Goal: Task Accomplishment & Management: Use online tool/utility

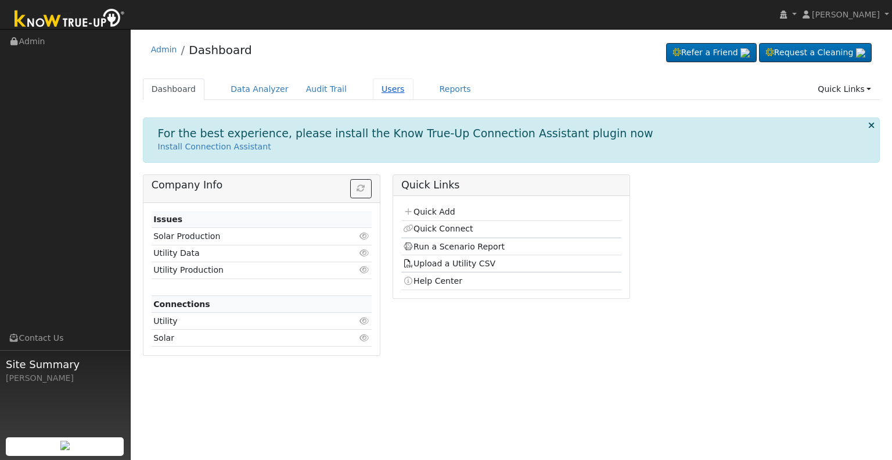
click at [373, 87] on link "Users" at bounding box center [393, 88] width 41 height 21
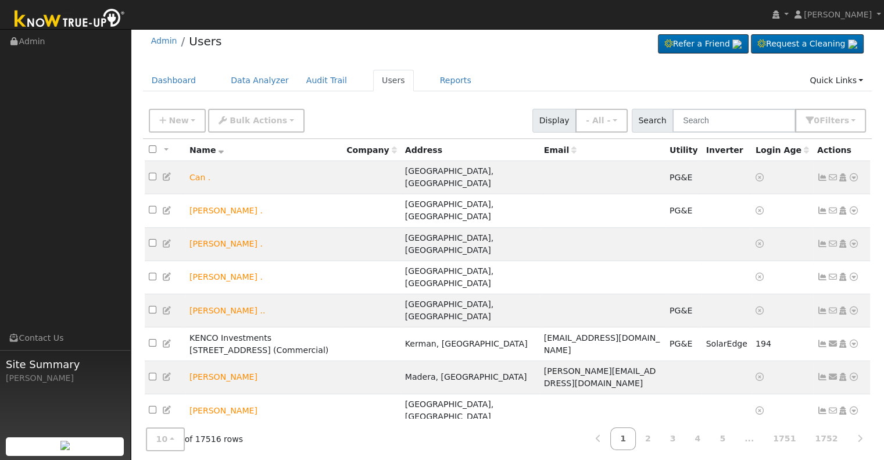
scroll to position [9, 0]
click at [733, 121] on input "text" at bounding box center [733, 120] width 123 height 24
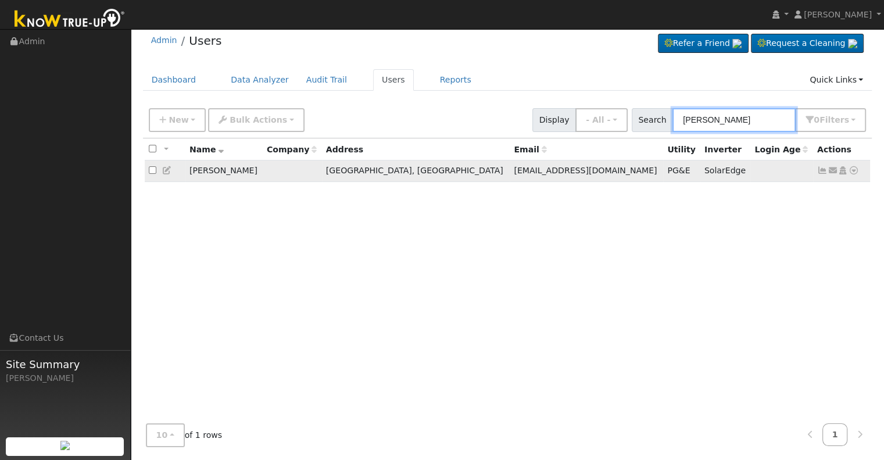
type input "james goad"
click at [853, 171] on icon at bounding box center [853, 170] width 10 height 8
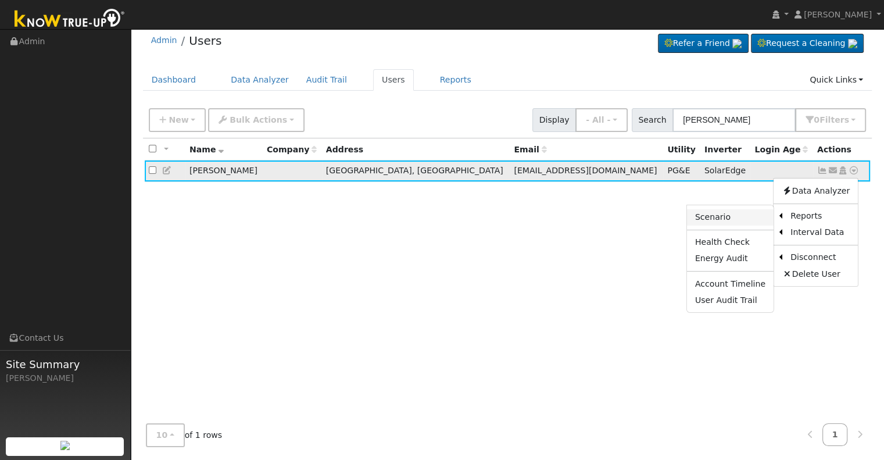
click at [735, 214] on link "Scenario" at bounding box center [730, 217] width 87 height 16
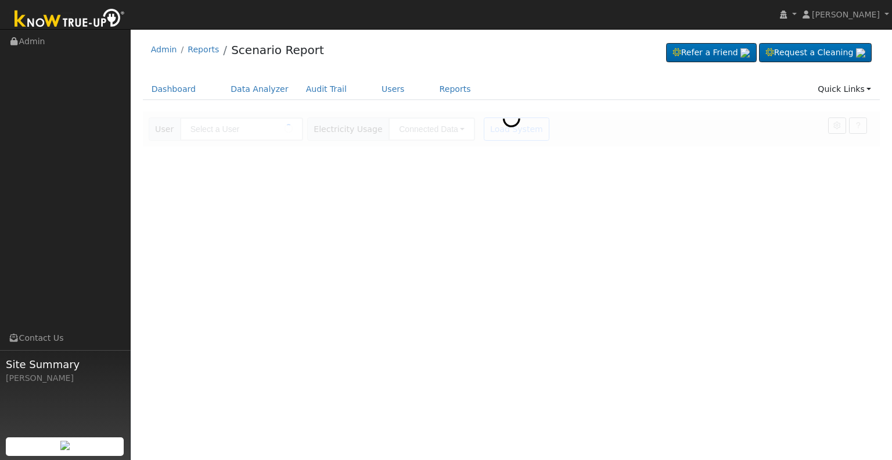
type input "[PERSON_NAME]"
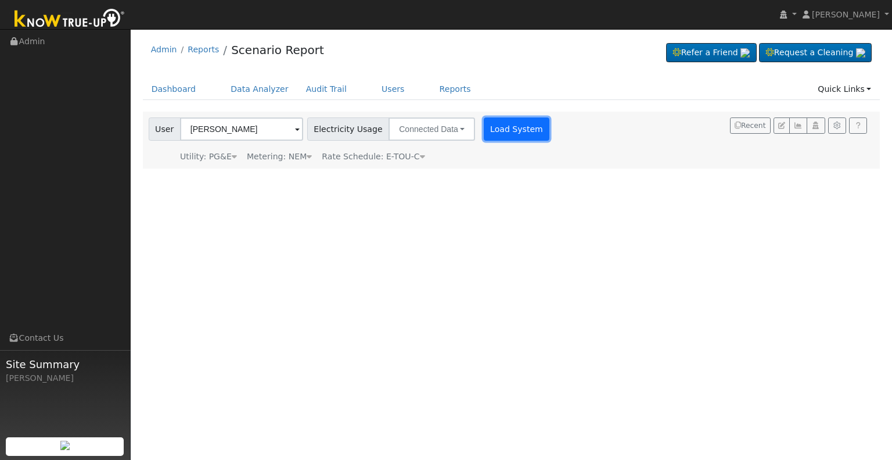
click at [498, 131] on button "Load System" at bounding box center [517, 128] width 66 height 23
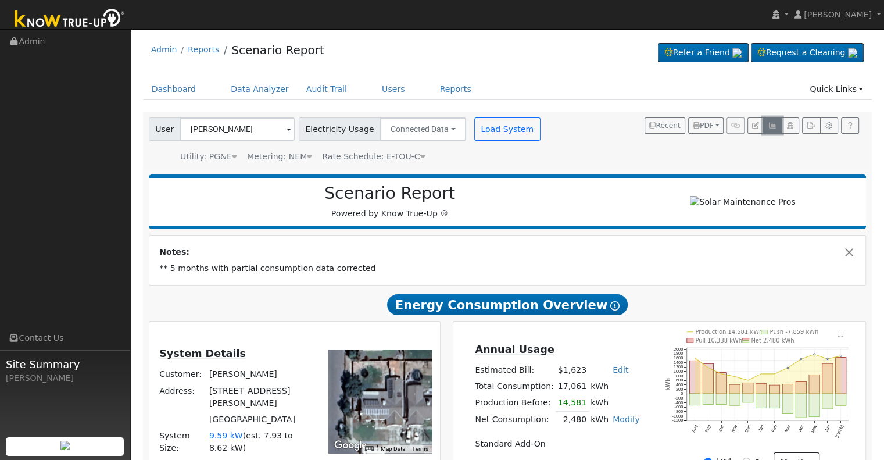
click at [771, 125] on icon "button" at bounding box center [771, 125] width 9 height 7
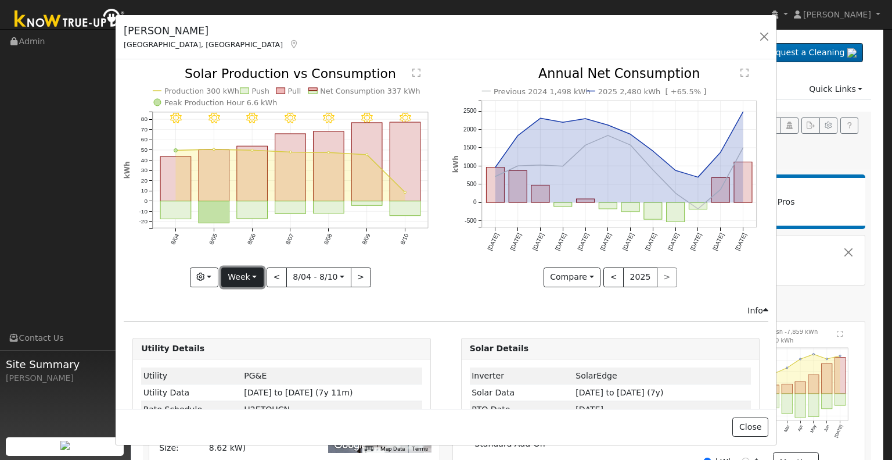
click at [254, 272] on button "Week" at bounding box center [242, 277] width 42 height 20
click at [250, 347] on link "Year" at bounding box center [262, 349] width 81 height 16
type input "2024-08-01"
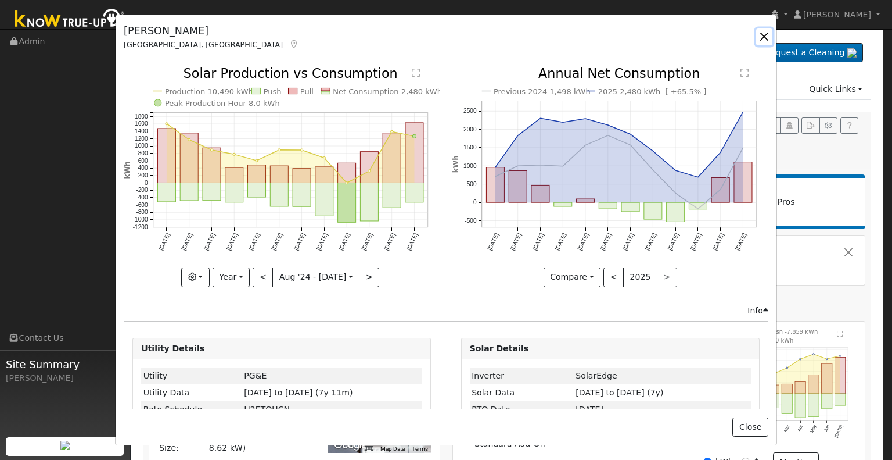
click at [765, 37] on button "button" at bounding box center [764, 36] width 16 height 16
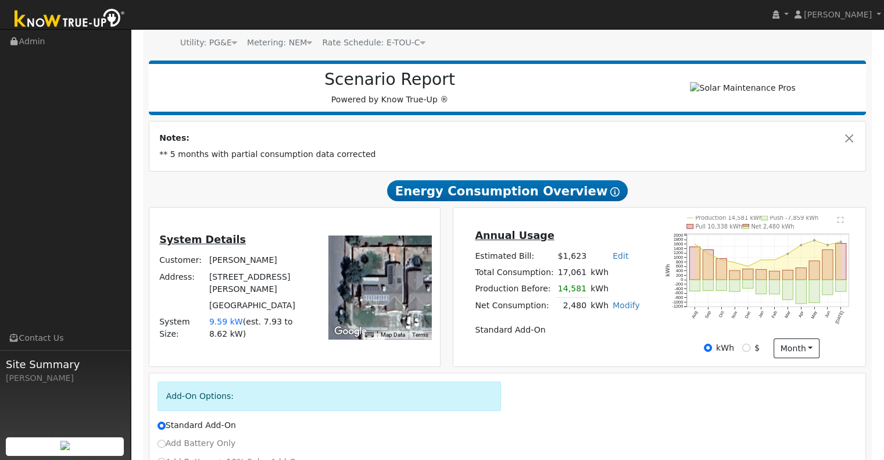
scroll to position [116, 0]
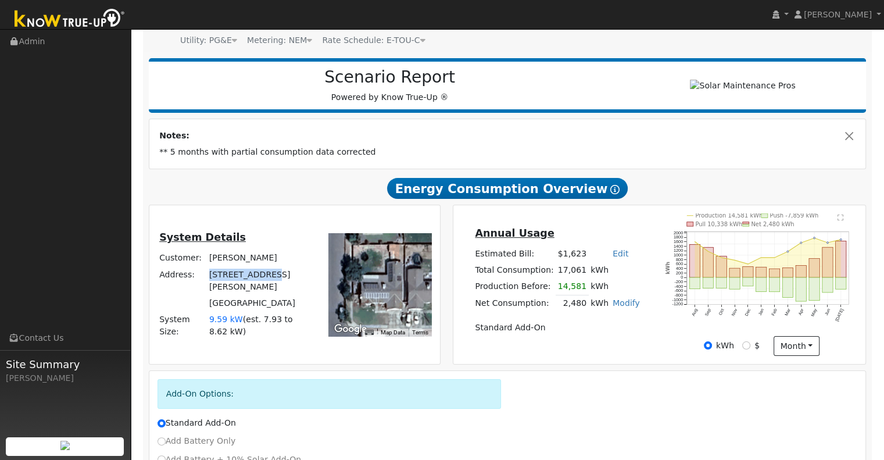
drag, startPoint x: 209, startPoint y: 283, endPoint x: 263, endPoint y: 283, distance: 53.4
click at [270, 283] on td "3934 Henson St" at bounding box center [259, 280] width 105 height 28
copy td "3934 Henson St"
